Goal: Task Accomplishment & Management: Use online tool/utility

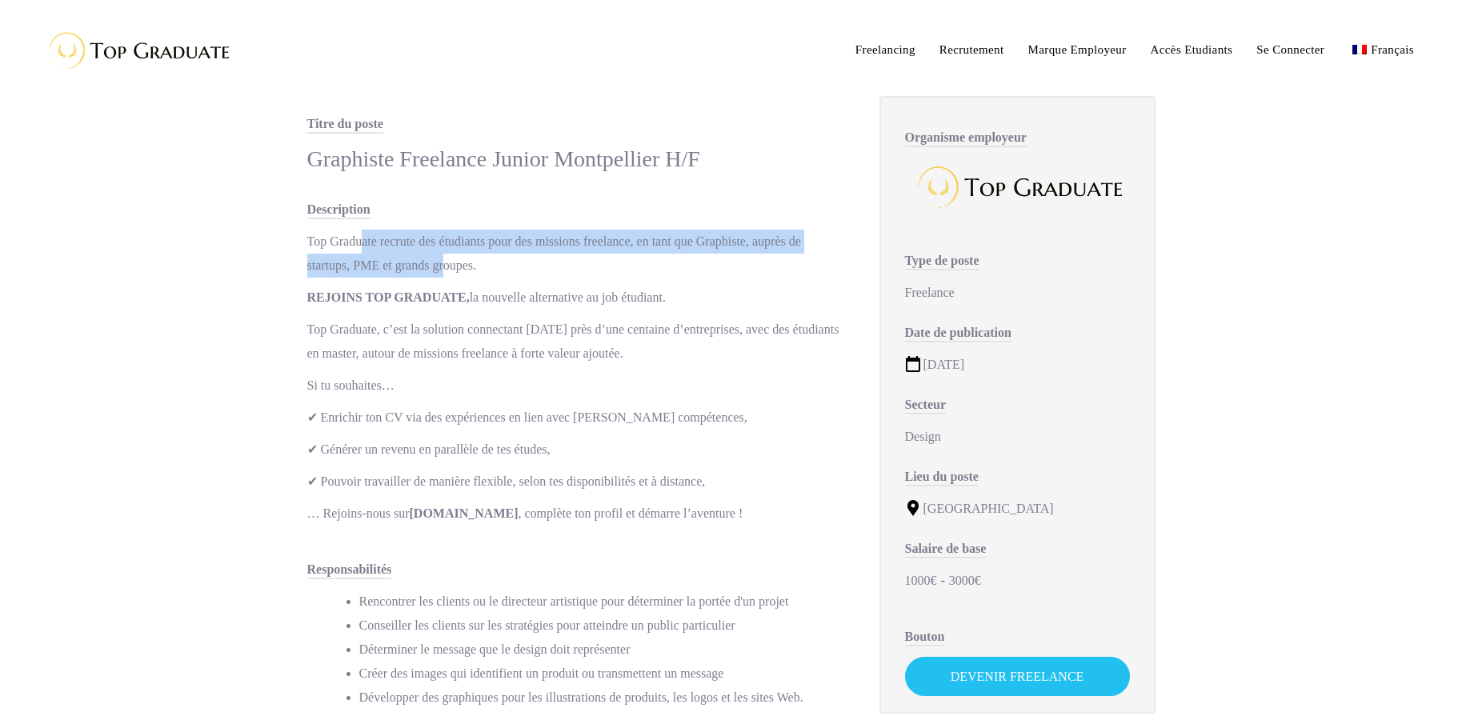
drag, startPoint x: 551, startPoint y: 260, endPoint x: 370, endPoint y: 243, distance: 181.6
click at [370, 243] on p "Top Graduate recrute des étudiants pour des missions freelance, en tant que Gra…" at bounding box center [577, 254] width 540 height 48
click at [618, 245] on p "Top Graduate recrute des étudiants pour des missions freelance, en tant que Gra…" at bounding box center [577, 254] width 540 height 48
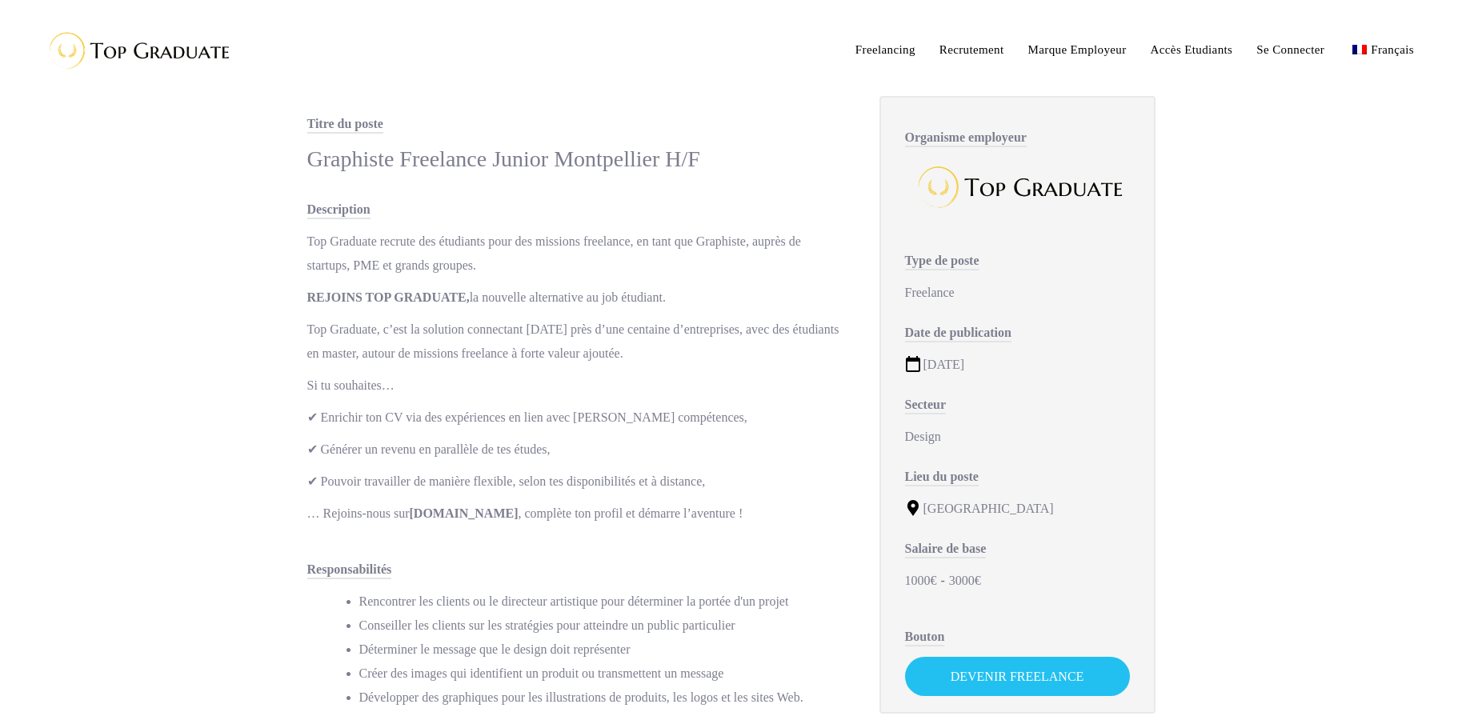
click at [629, 263] on p "Top Graduate recrute des étudiants pour des missions freelance, en tant que Gra…" at bounding box center [577, 254] width 540 height 48
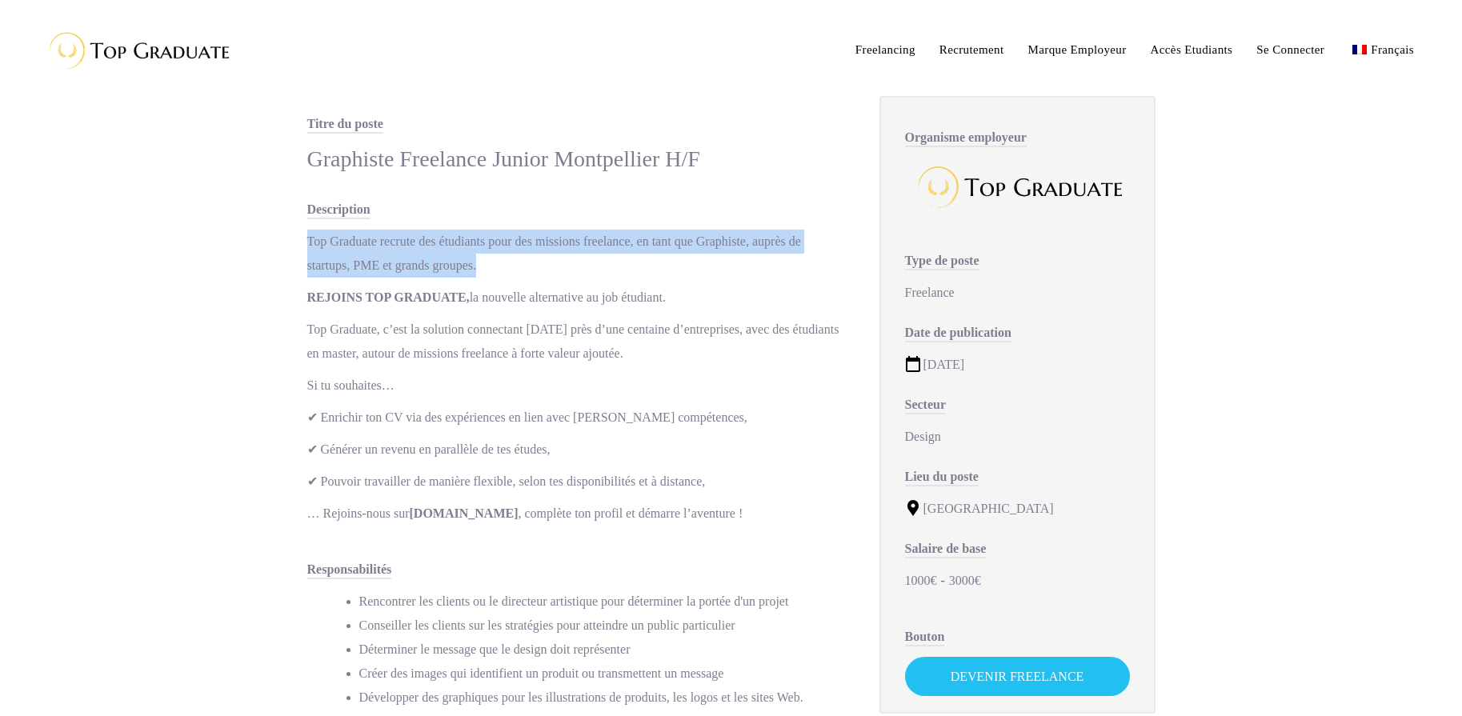
click at [629, 263] on p "Top Graduate recrute des étudiants pour des missions freelance, en tant que Gra…" at bounding box center [577, 254] width 540 height 48
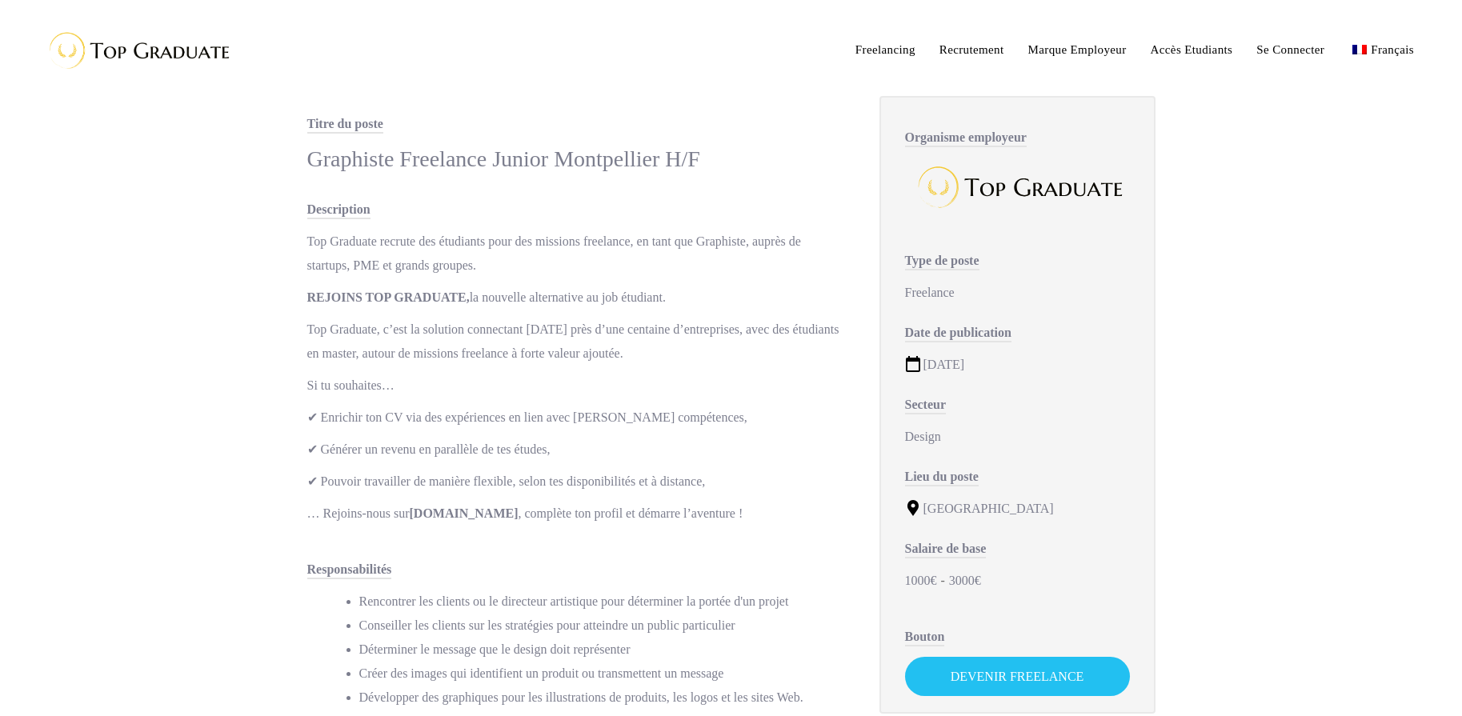
click at [686, 281] on div "Top Graduate recrute des étudiants pour des missions freelance, en tant que Gra…" at bounding box center [577, 378] width 540 height 296
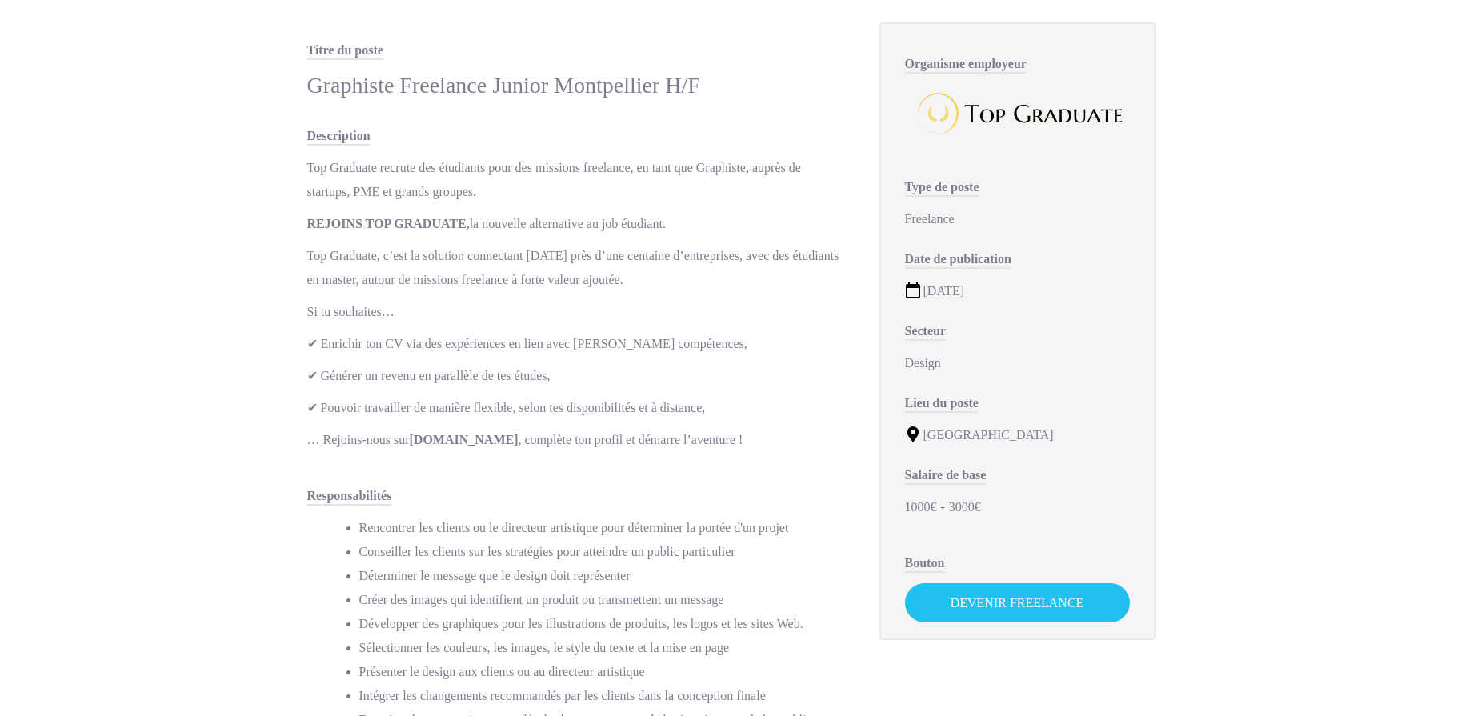
scroll to position [80, 0]
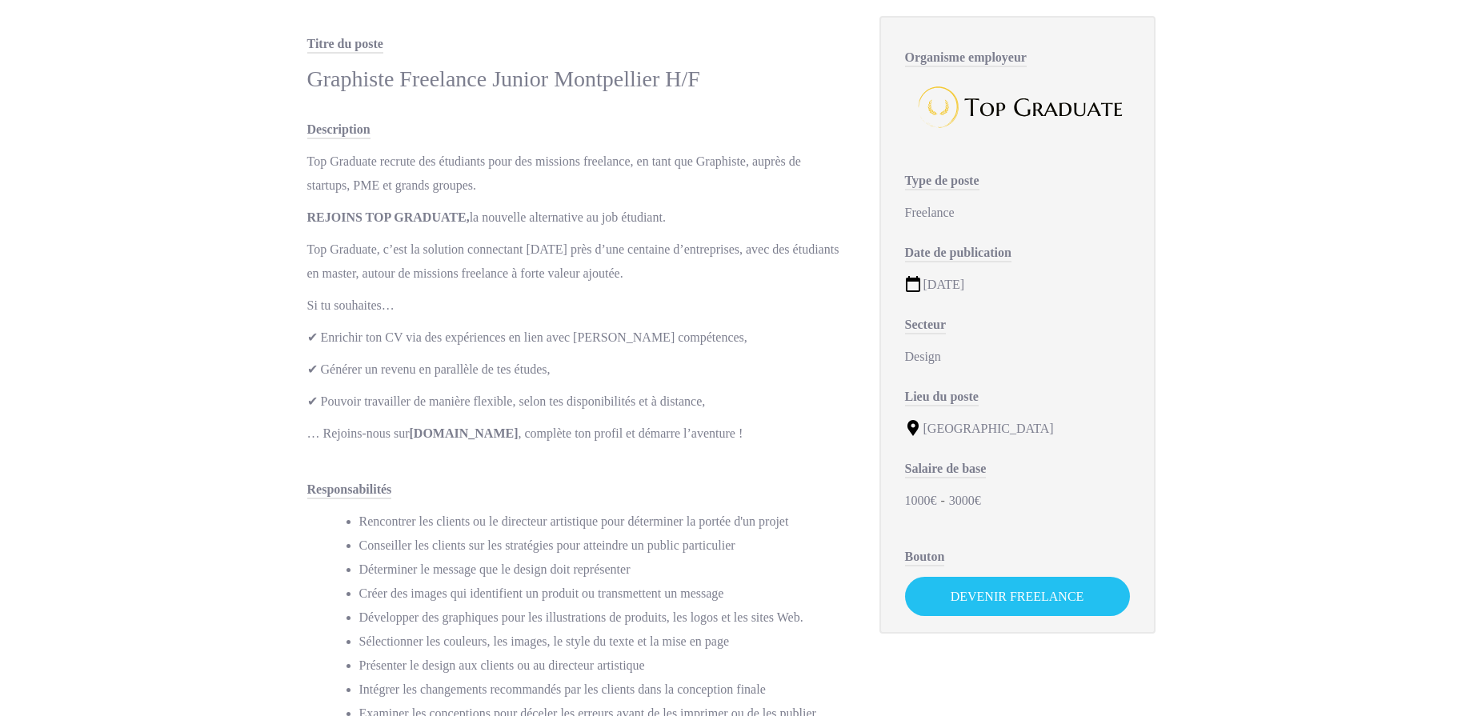
click at [426, 350] on p "✔ Enrichir ton CV via des expériences en lien avec [PERSON_NAME] compétences," at bounding box center [577, 338] width 540 height 24
click at [426, 382] on p "✔ Générer un revenu en parallèle de tes études," at bounding box center [577, 370] width 540 height 24
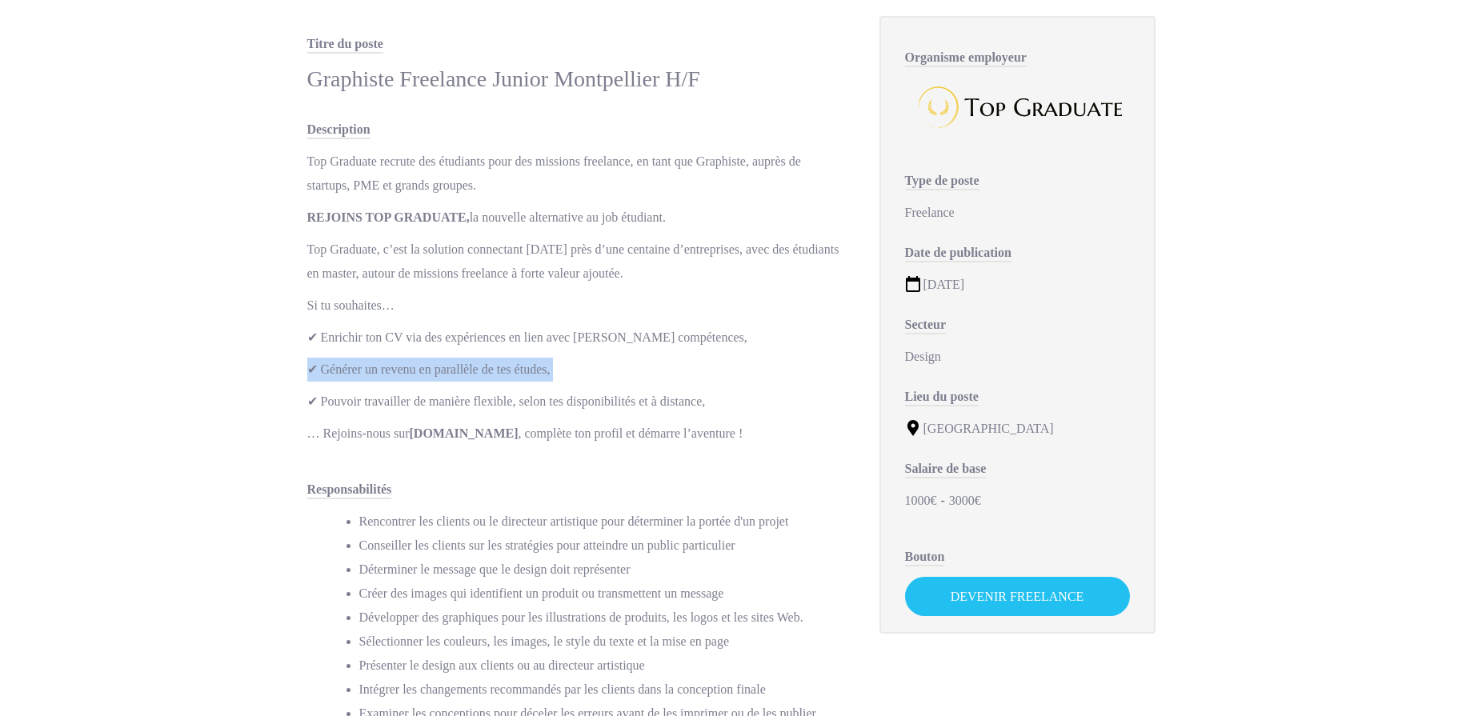
click at [426, 382] on p "✔ Générer un revenu en parallèle de tes études," at bounding box center [577, 370] width 540 height 24
click at [438, 414] on p "✔ Pouvoir travailler de manière flexible, selon tes disponibilités et à distanc…" at bounding box center [577, 402] width 540 height 24
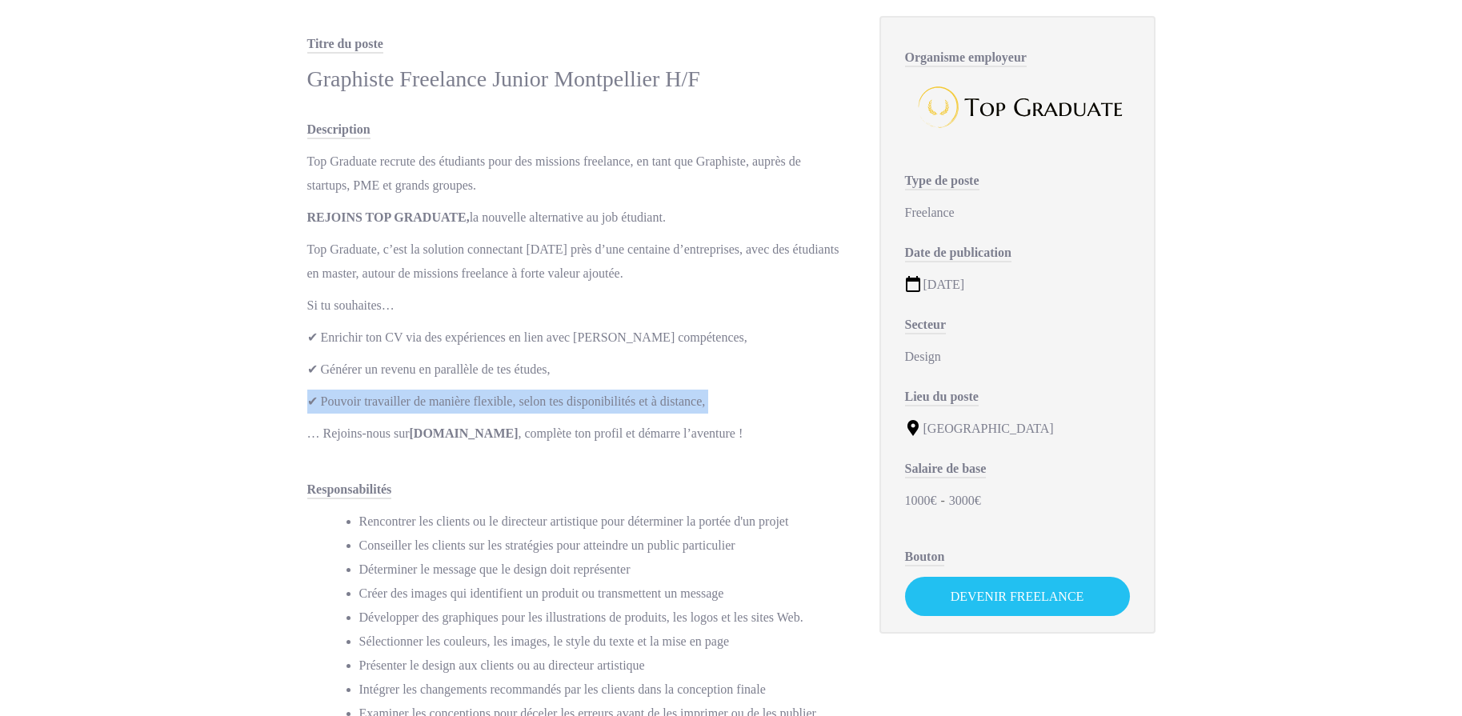
click at [438, 414] on p "✔ Pouvoir travailler de manière flexible, selon tes disponibilités et à distanc…" at bounding box center [577, 402] width 540 height 24
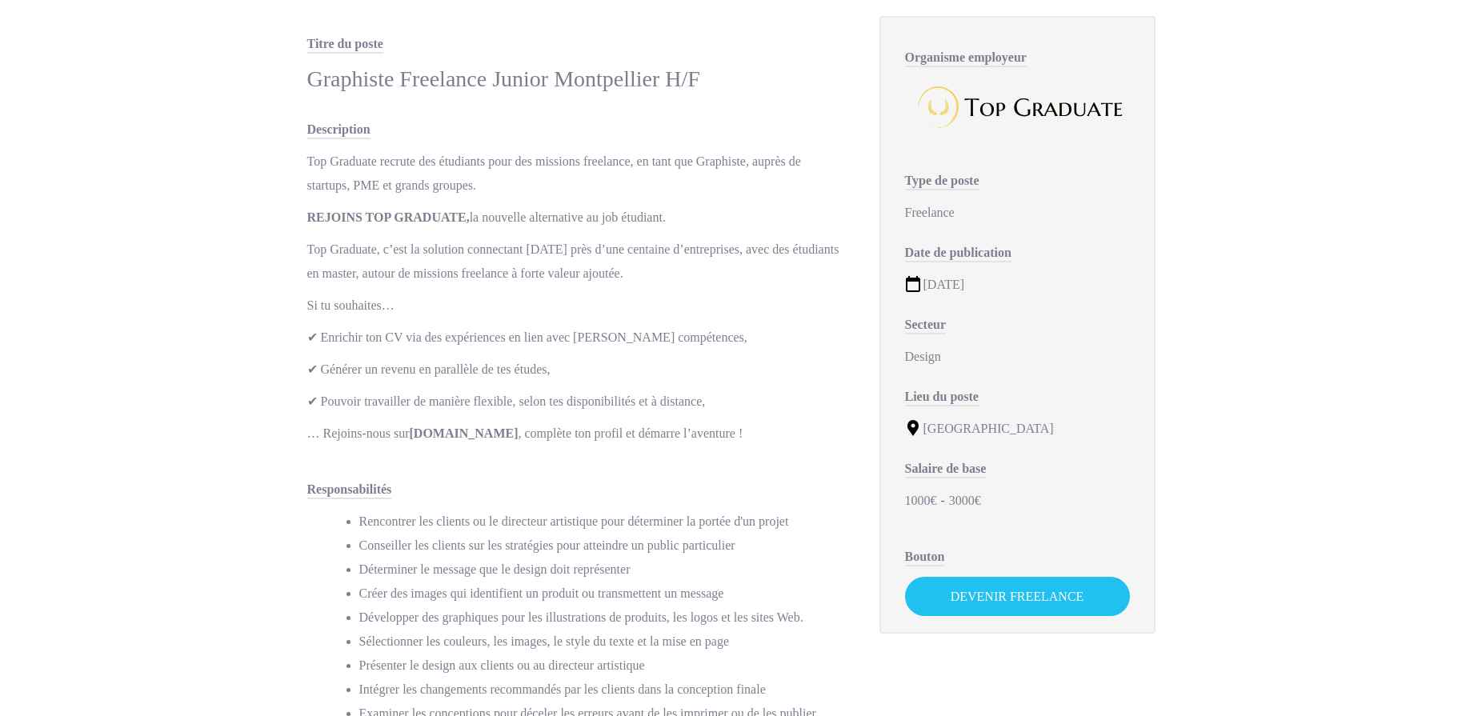
click at [450, 440] on strong "[DOMAIN_NAME]" at bounding box center [464, 433] width 109 height 14
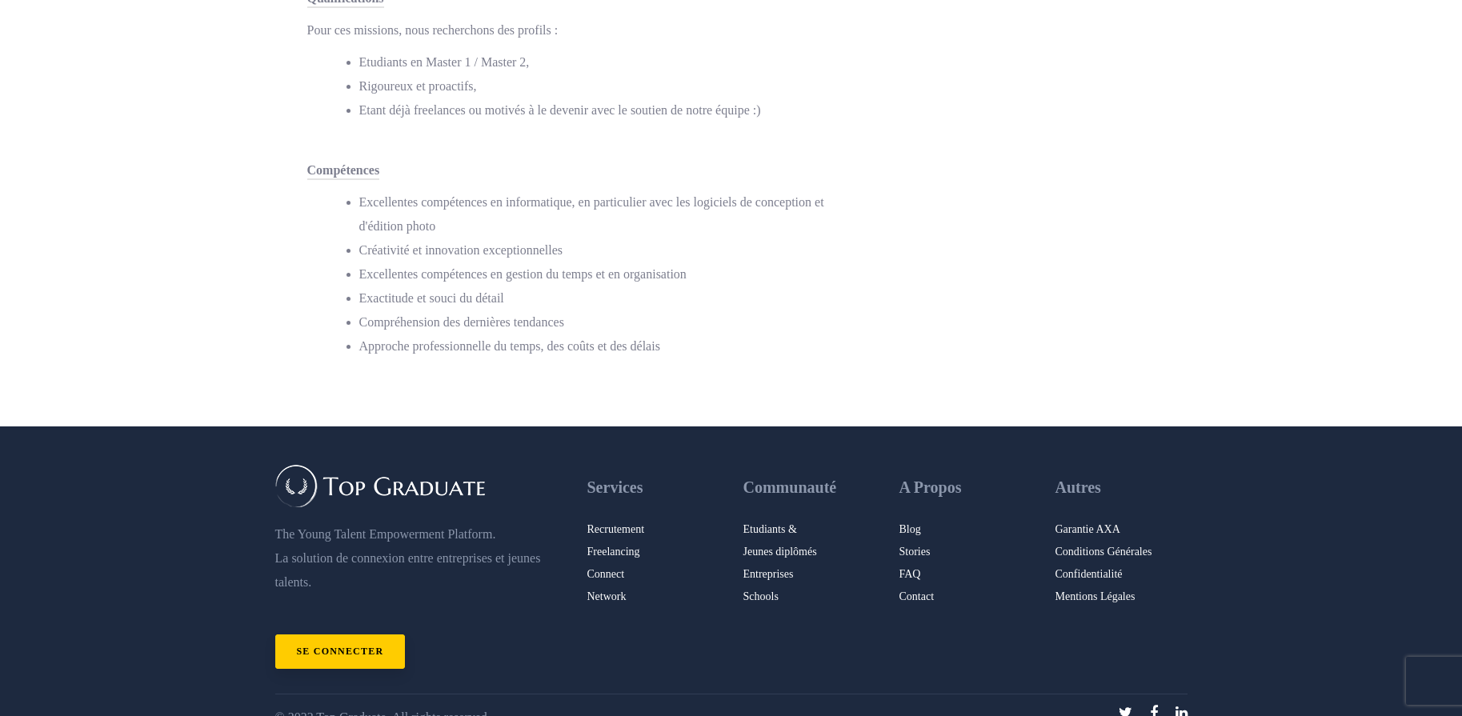
scroll to position [1120, 0]
